Goal: Book appointment/travel/reservation

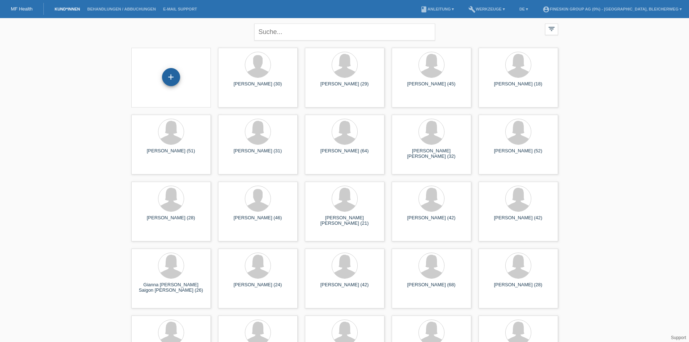
click at [169, 75] on div "+" at bounding box center [171, 77] width 18 height 18
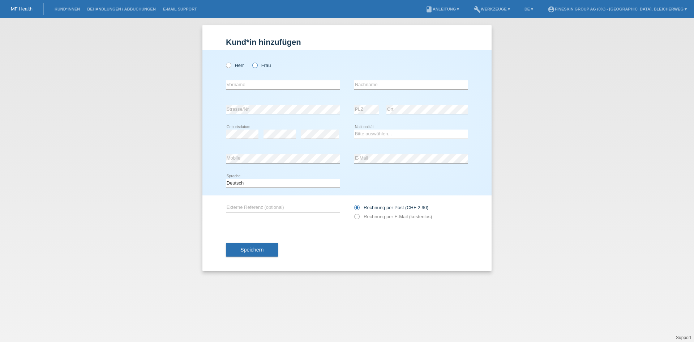
click at [251, 61] on icon at bounding box center [251, 61] width 0 height 0
click at [256, 64] on input "Frau" at bounding box center [254, 65] width 5 height 5
radio input "true"
click at [231, 67] on label "Herr" at bounding box center [235, 65] width 18 height 5
click at [231, 67] on input "Herr" at bounding box center [228, 65] width 5 height 5
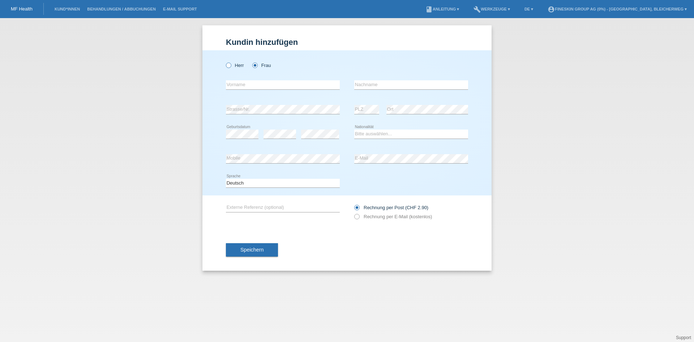
radio input "true"
drag, startPoint x: 271, startPoint y: 84, endPoint x: 302, endPoint y: 25, distance: 67.3
click at [271, 84] on input "text" at bounding box center [283, 84] width 114 height 9
paste input "Vladimir"
type input "Vladimir"
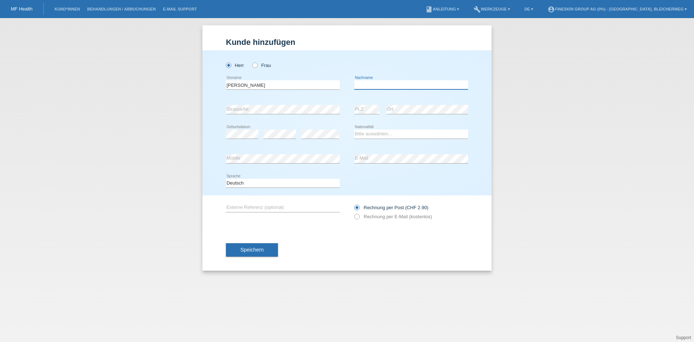
click at [391, 86] on input "text" at bounding box center [411, 84] width 114 height 9
paste input "Slonka"
type input "Slonka"
click at [263, 135] on div "error Geburtsdatum error error" at bounding box center [283, 134] width 114 height 25
click at [380, 135] on select "Bitte auswählen... Schweiz Deutschland Liechtenstein Österreich ------------ Af…" at bounding box center [411, 133] width 114 height 9
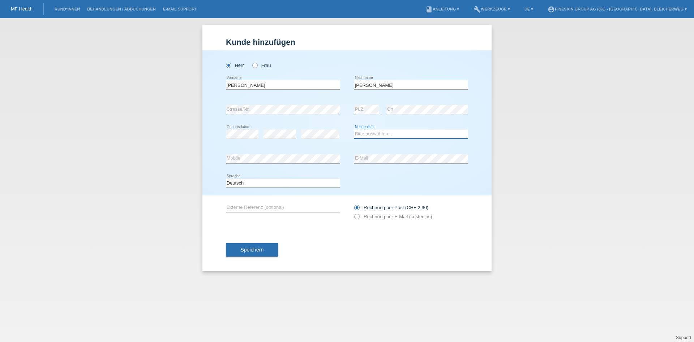
select select "CH"
click at [354, 129] on select "Bitte auswählen... Schweiz Deutschland Liechtenstein Österreich ------------ Af…" at bounding box center [411, 133] width 114 height 9
click at [353, 213] on icon at bounding box center [353, 213] width 0 height 0
click at [359, 217] on input "Rechnung per E-Mail (kostenlos)" at bounding box center [356, 218] width 5 height 9
radio input "true"
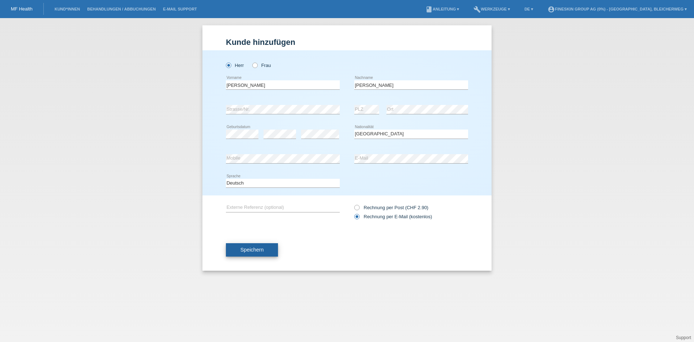
click at [263, 247] on span "Speichern" at bounding box center [252, 250] width 23 height 6
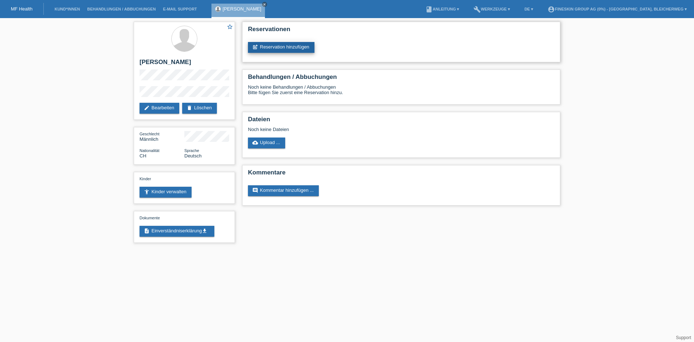
click at [290, 48] on link "post_add Reservation hinzufügen" at bounding box center [281, 47] width 67 height 11
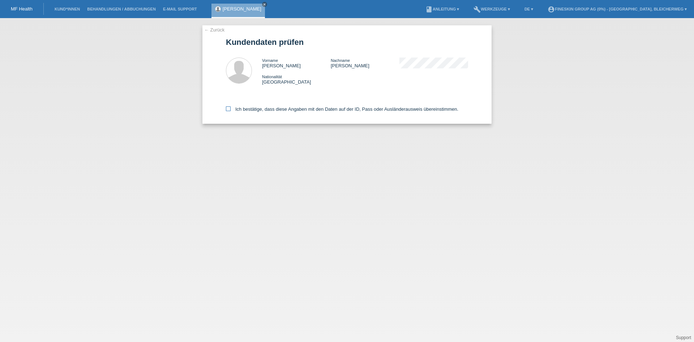
click at [229, 109] on icon at bounding box center [228, 108] width 5 height 5
click at [229, 109] on input "Ich bestätige, dass diese Angaben mit den Daten auf der ID, Pass oder Ausländer…" at bounding box center [228, 108] width 5 height 5
checkbox input "true"
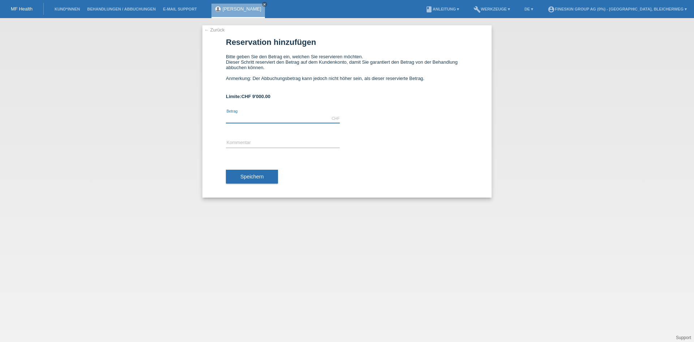
click at [266, 115] on input "text" at bounding box center [283, 118] width 114 height 9
type input "3990.00"
click at [248, 145] on input "text" at bounding box center [283, 143] width 114 height 9
type input "ZB_Ohrenorrektur"
click at [264, 176] on button "Speichern" at bounding box center [252, 177] width 52 height 14
